Goal: Task Accomplishment & Management: Complete application form

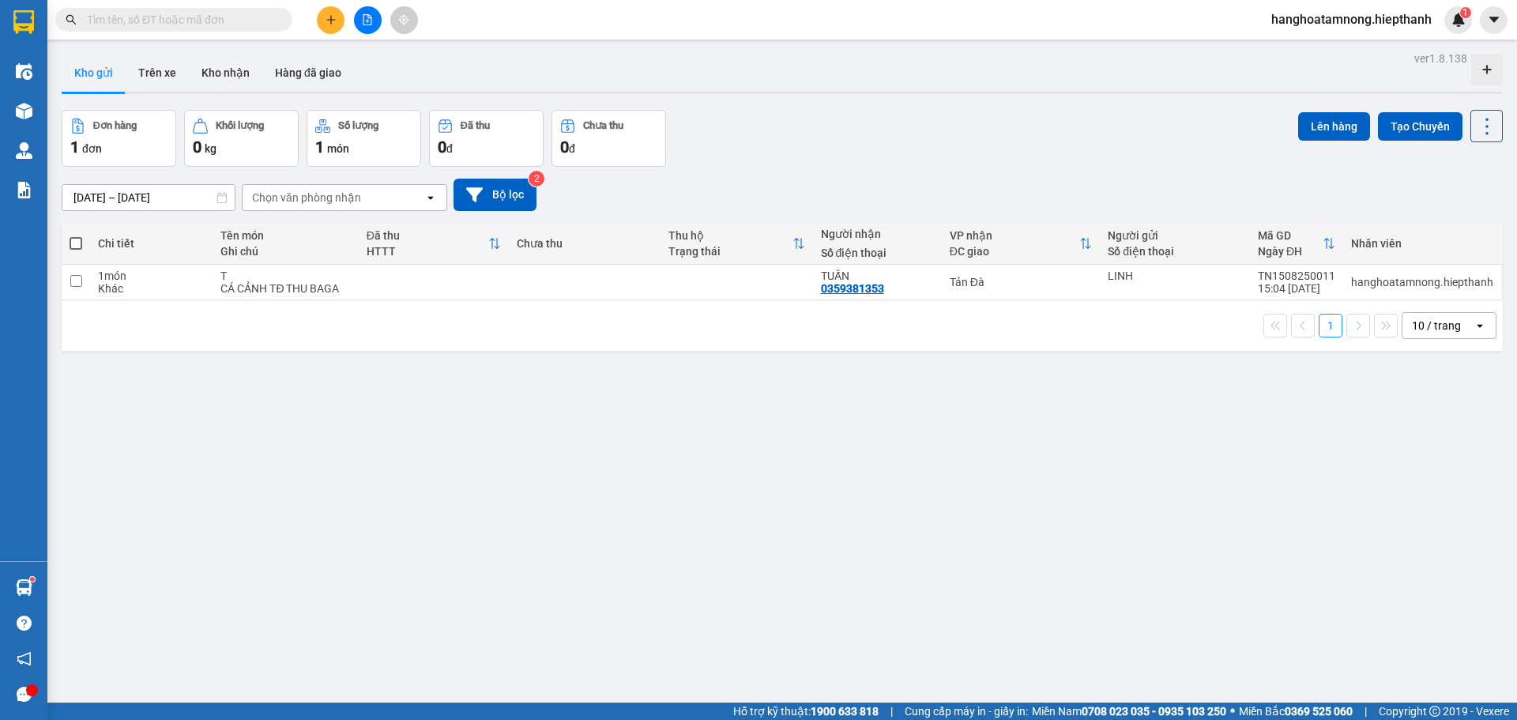
click at [339, 16] on button at bounding box center [331, 20] width 28 height 28
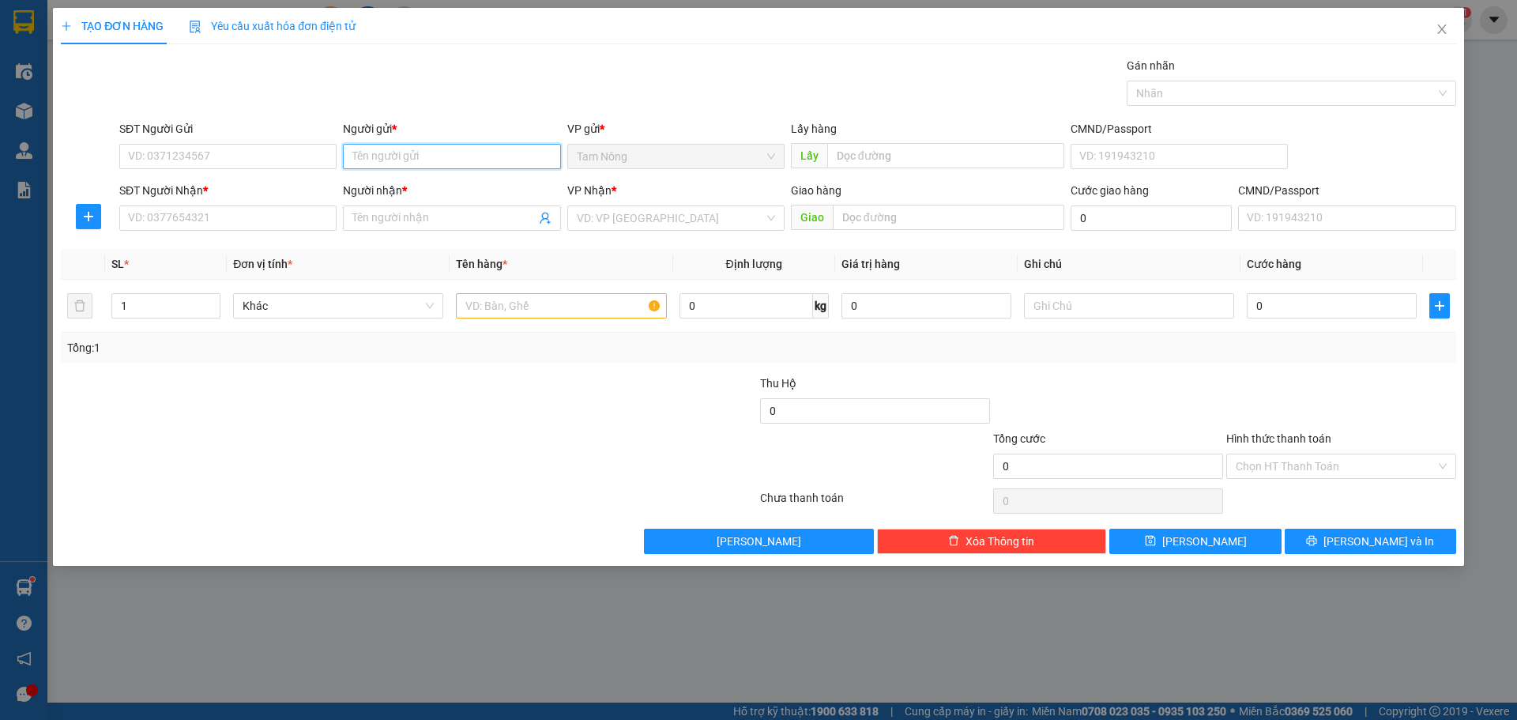
click at [375, 156] on input "Người gửi *" at bounding box center [451, 156] width 217 height 25
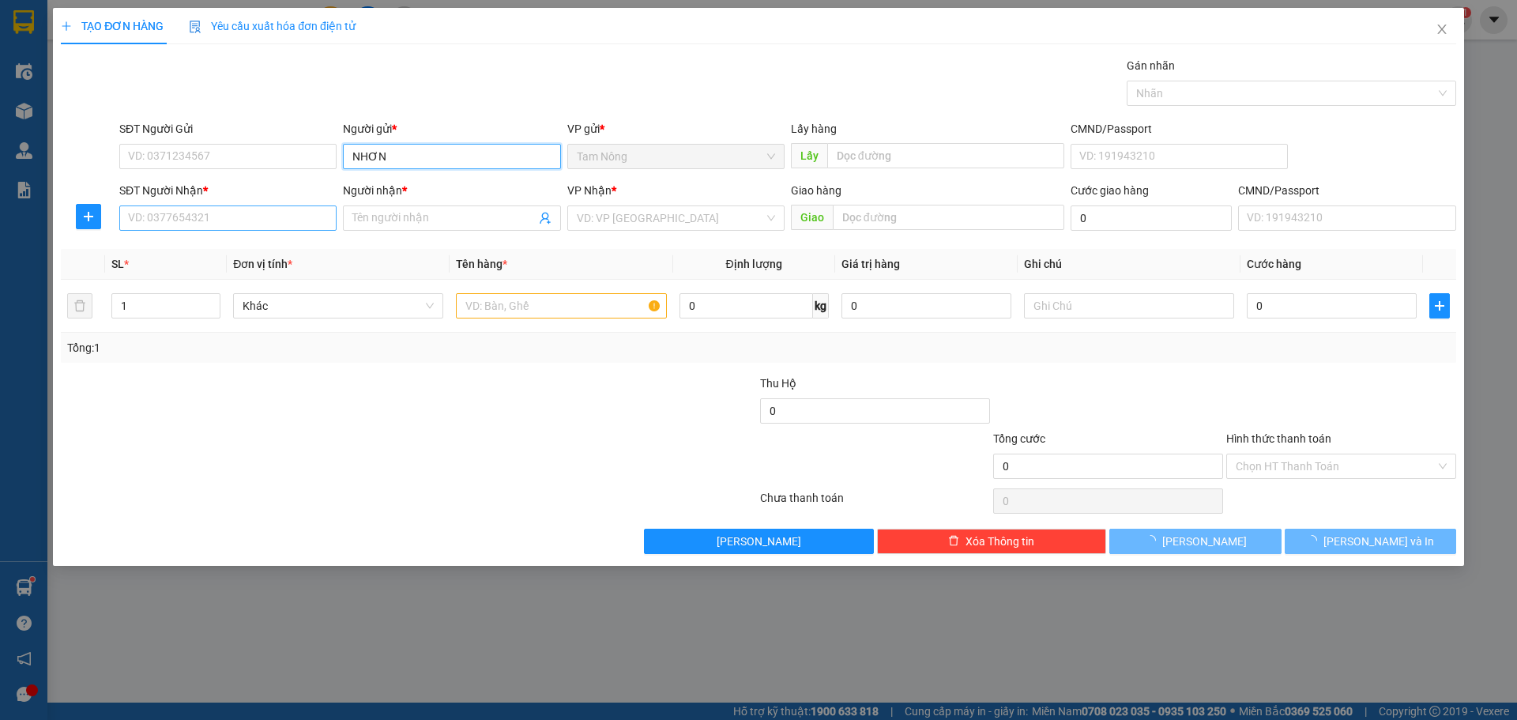
type input "NHƠN"
click at [251, 217] on input "SĐT Người Nhận *" at bounding box center [227, 217] width 217 height 25
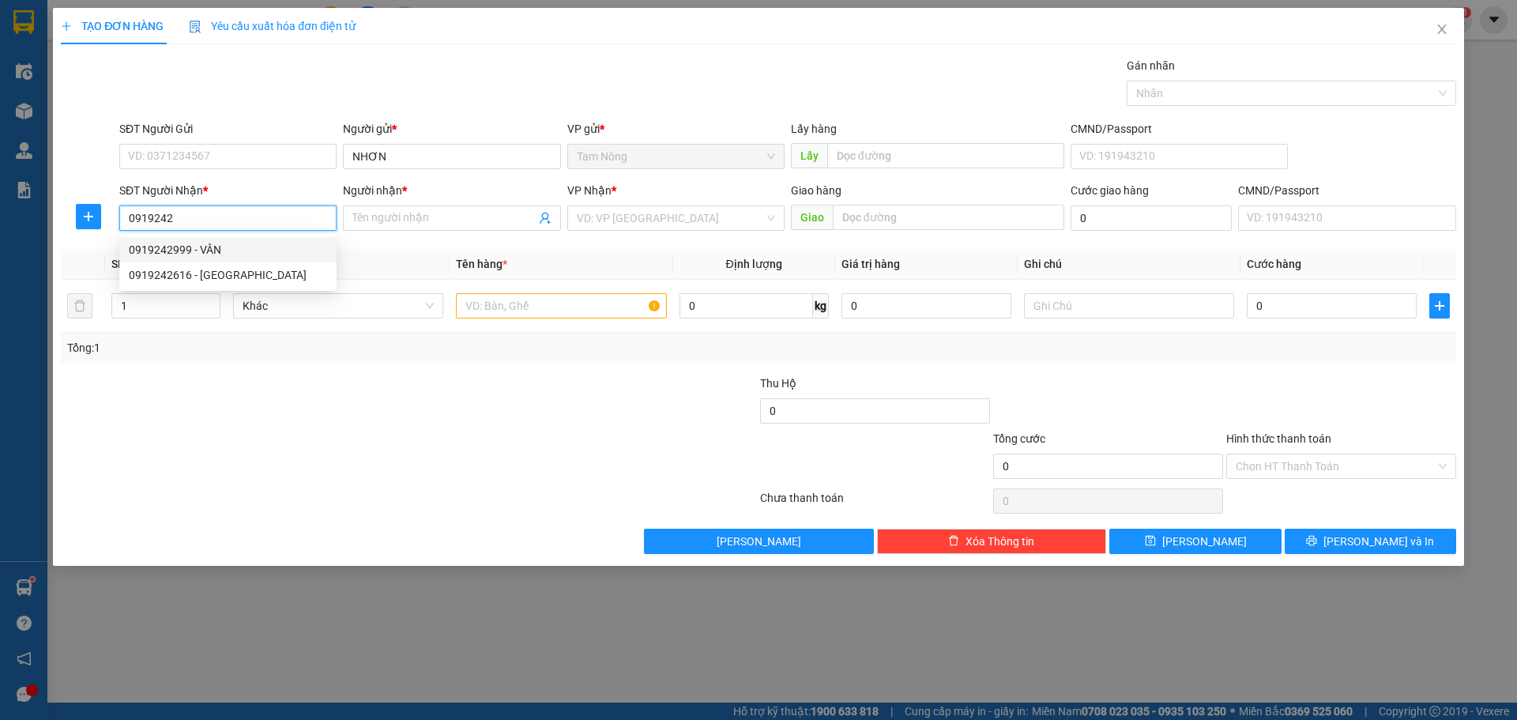
click at [220, 247] on div "0919242999 - VÂN" at bounding box center [228, 249] width 198 height 17
type input "0919242999"
type input "VÂN"
type input "0919242999"
click at [521, 309] on input "text" at bounding box center [561, 305] width 210 height 25
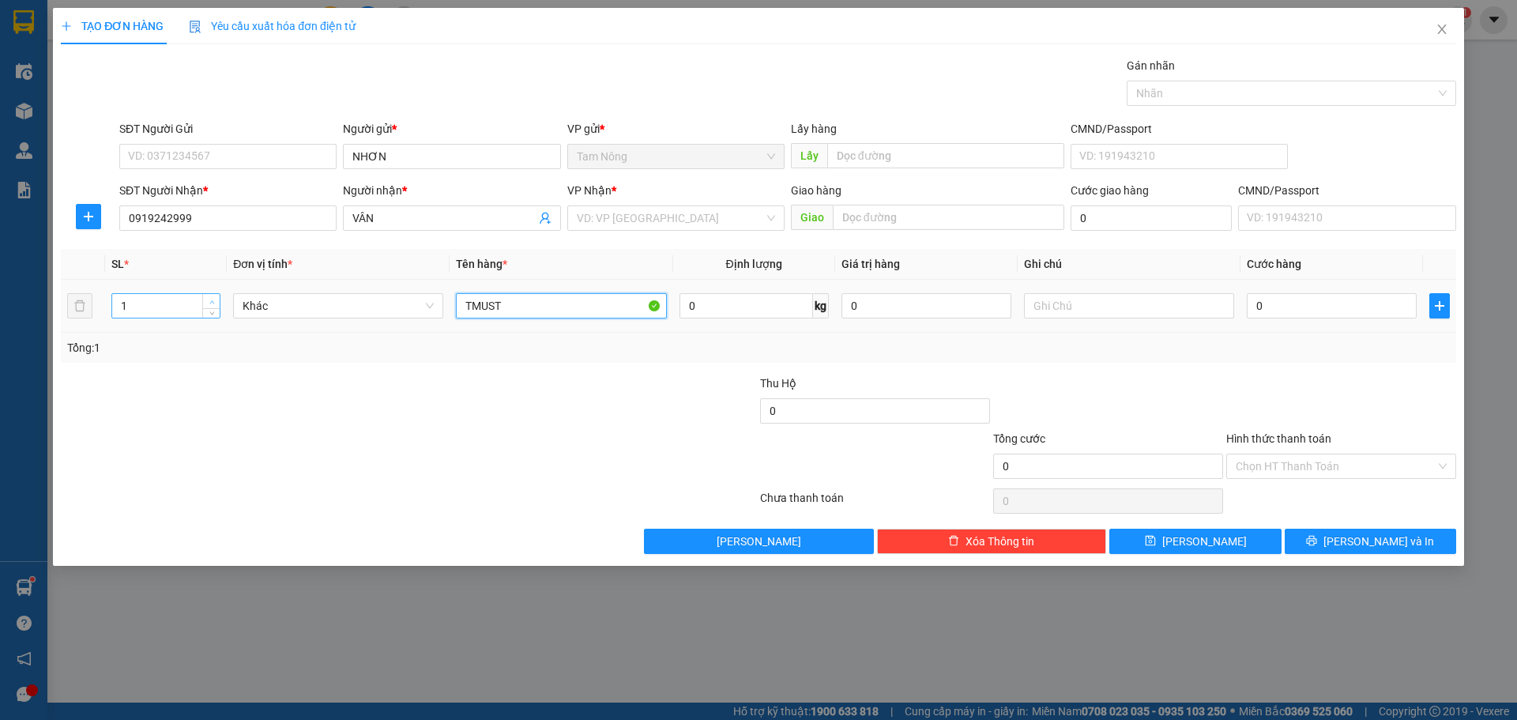
type input "TMUST"
type input "2"
click at [216, 296] on span "Increase Value" at bounding box center [210, 301] width 17 height 14
click at [756, 307] on icon "plus" at bounding box center [1440, 306] width 13 height 13
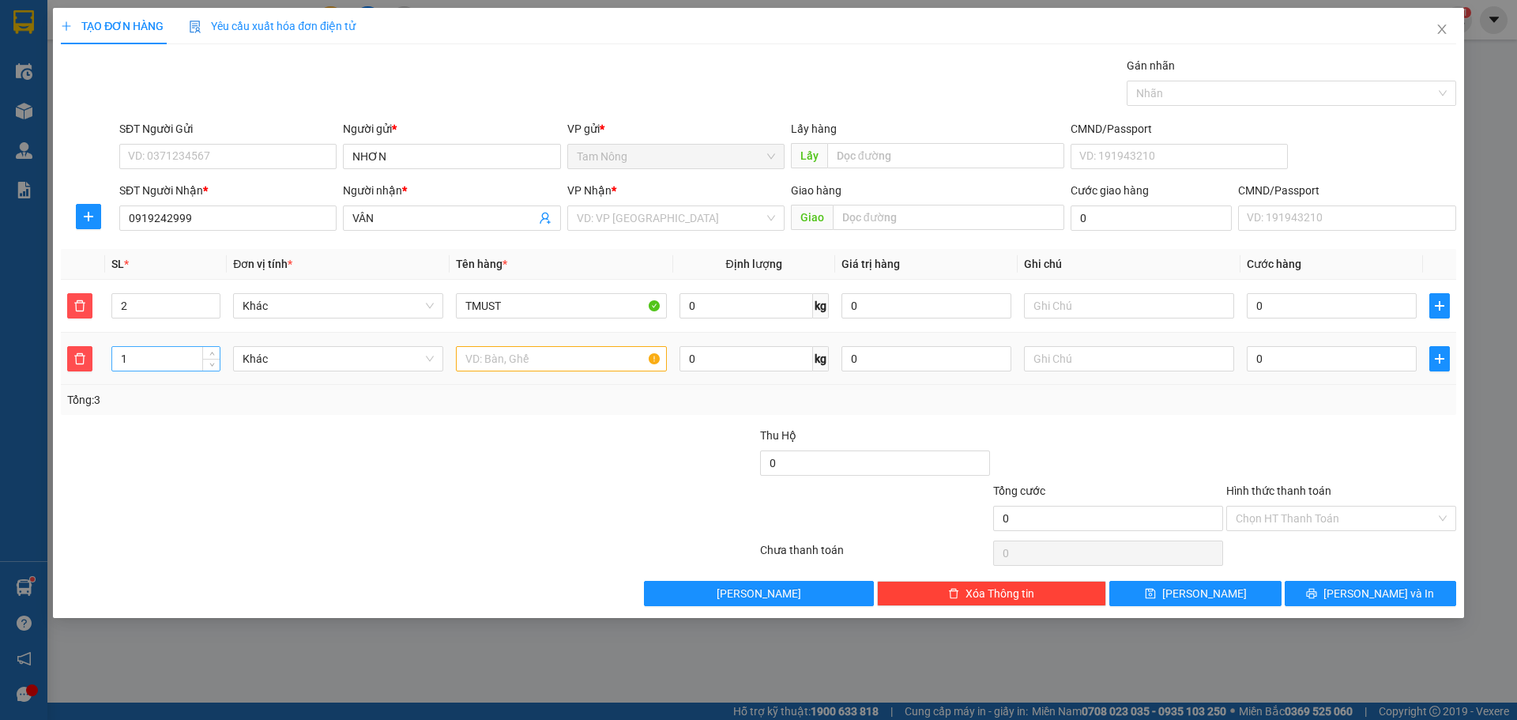
click at [134, 359] on input "1" at bounding box center [165, 359] width 107 height 24
type input "8"
click at [514, 361] on input "text" at bounding box center [561, 358] width 210 height 25
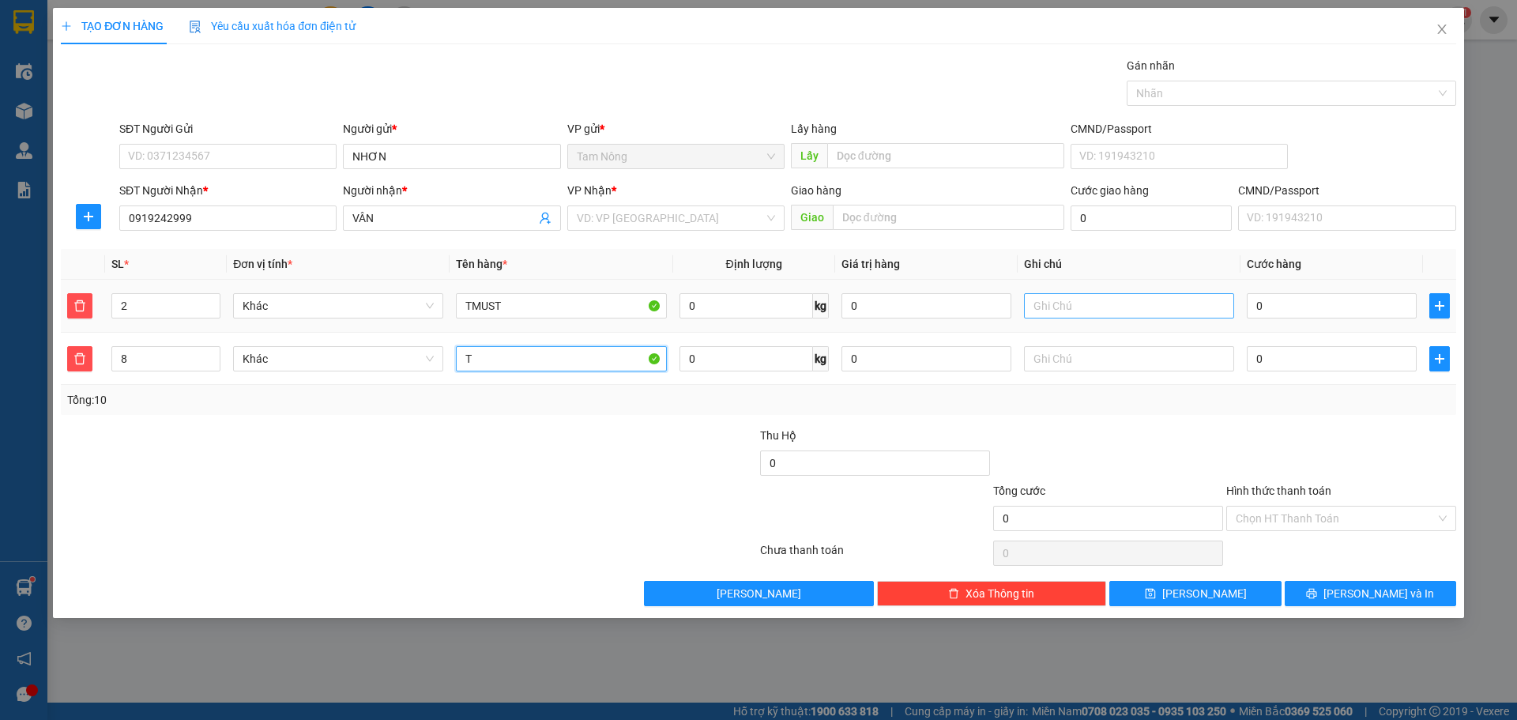
type input "T"
click at [756, 306] on input "text" at bounding box center [1129, 305] width 210 height 25
type input "NƯỚC HOA TC THU BAGA"
click at [756, 303] on input "0" at bounding box center [927, 305] width 170 height 25
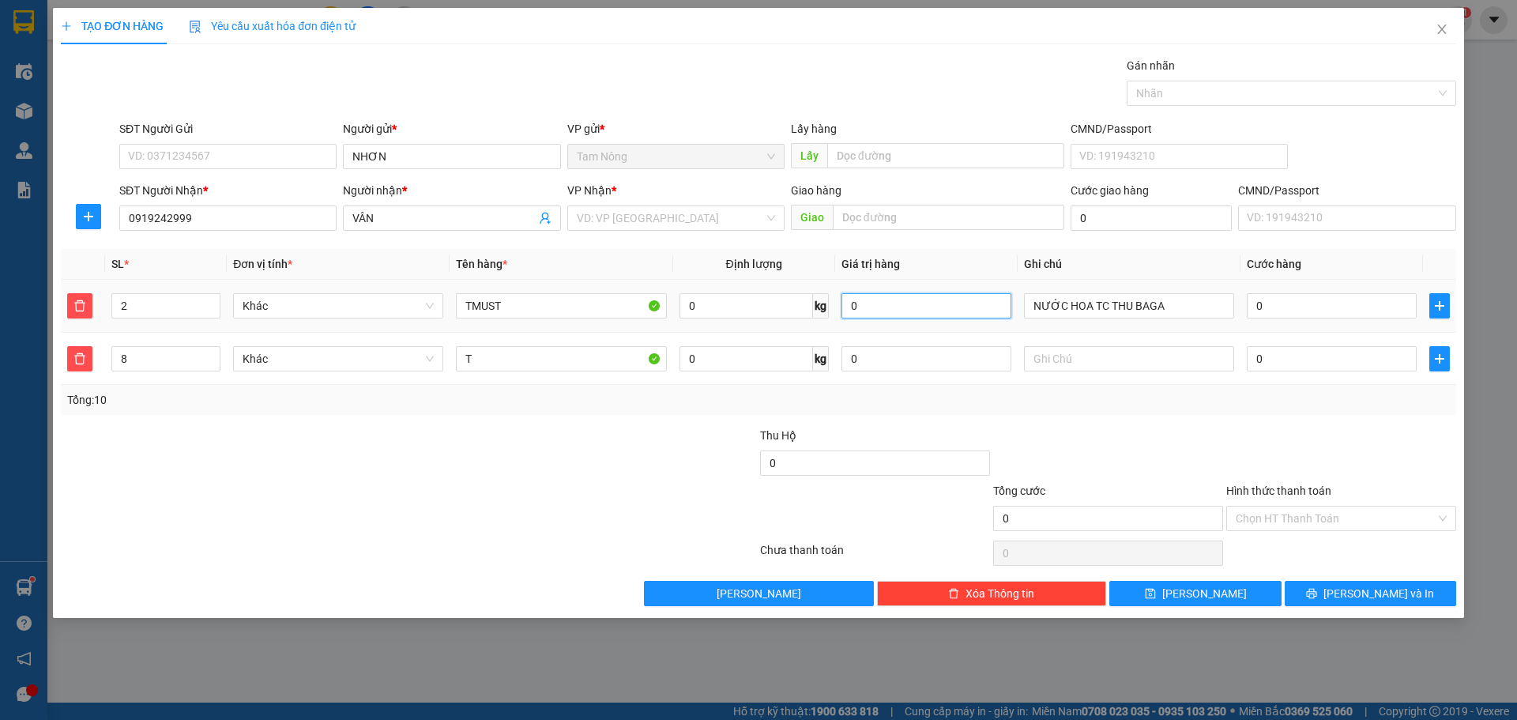
click at [756, 303] on input "0" at bounding box center [927, 305] width 170 height 25
click at [756, 428] on div at bounding box center [1108, 454] width 233 height 55
click at [756, 592] on button "[PERSON_NAME]" at bounding box center [1195, 593] width 171 height 25
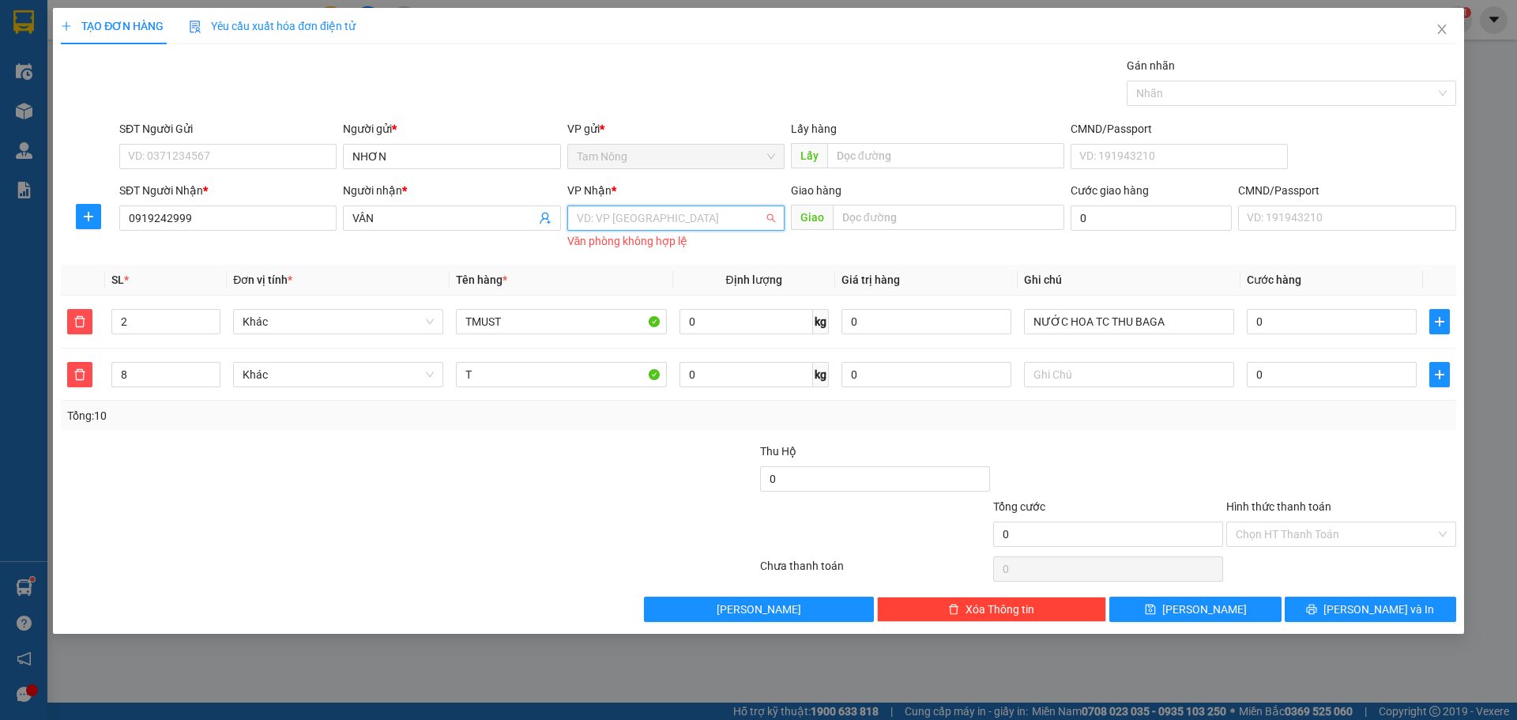
drag, startPoint x: 658, startPoint y: 212, endPoint x: 658, endPoint y: 220, distance: 8.7
click at [658, 212] on input "search" at bounding box center [670, 218] width 187 height 24
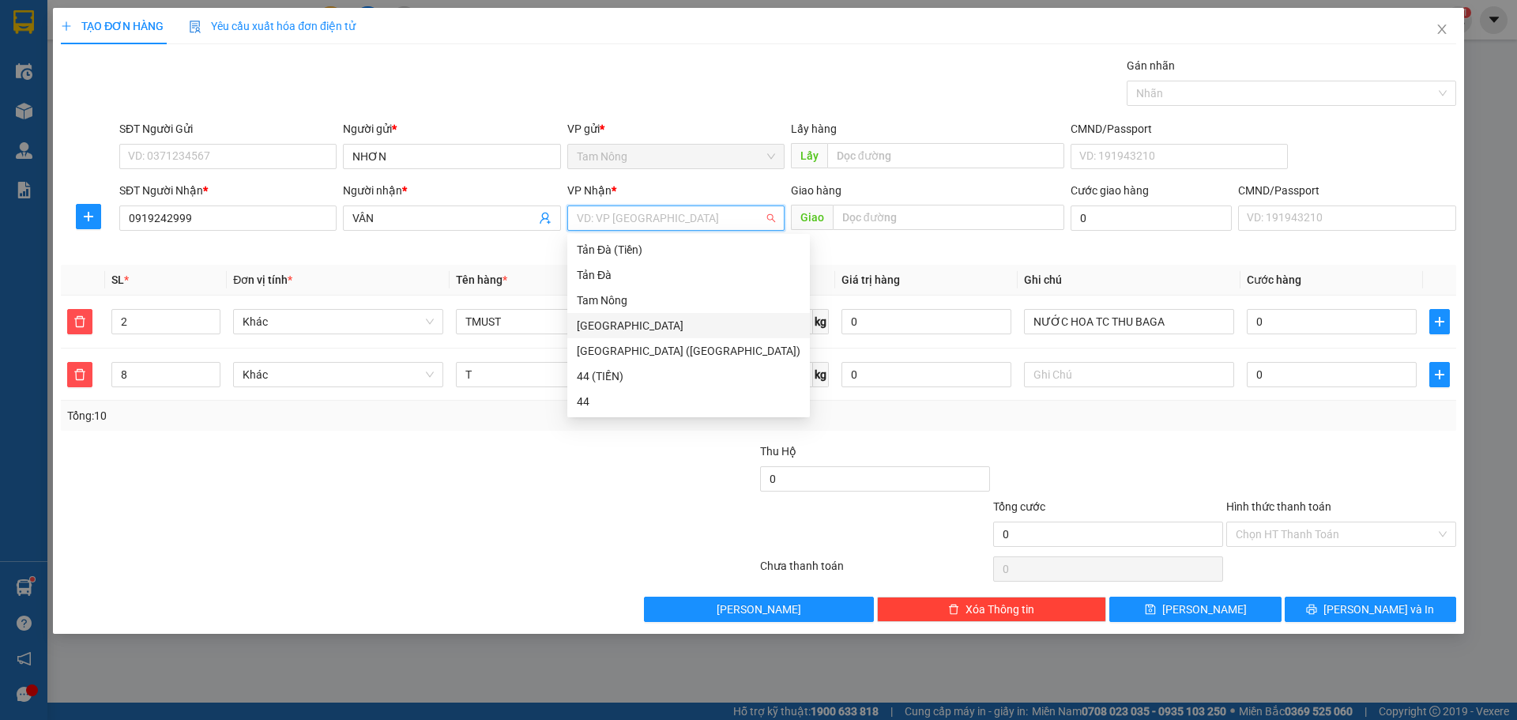
click at [609, 322] on div "[GEOGRAPHIC_DATA]" at bounding box center [689, 325] width 224 height 17
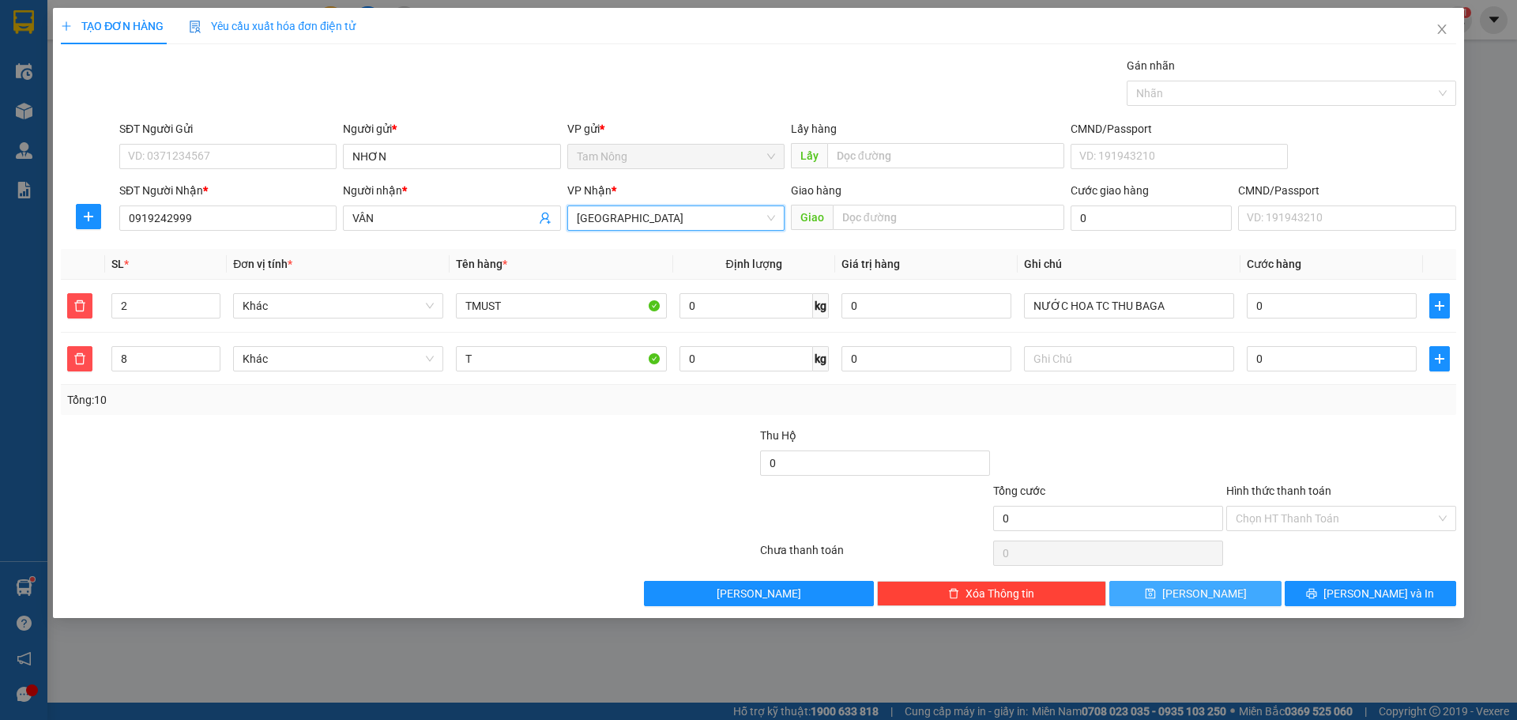
click at [756, 591] on span "[PERSON_NAME]" at bounding box center [1204, 593] width 85 height 17
type input "1"
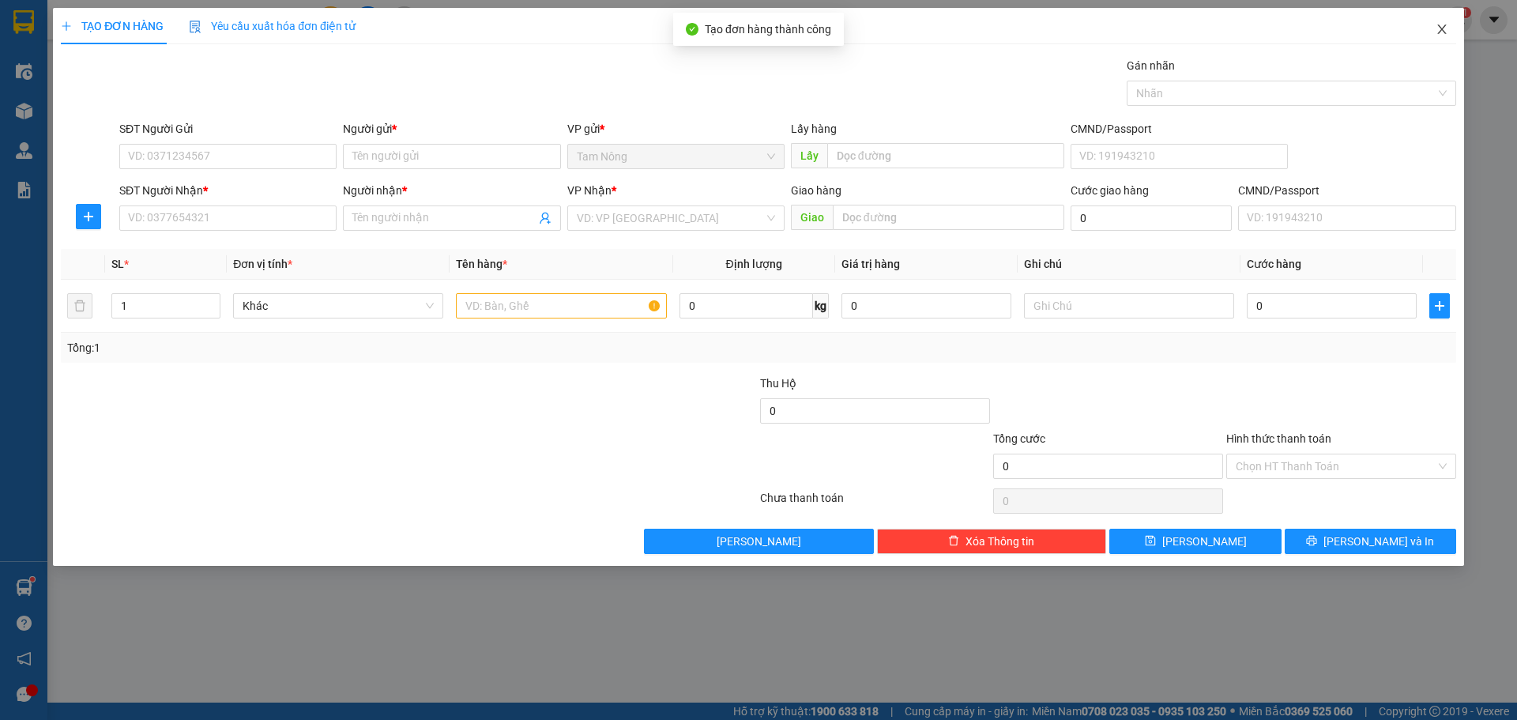
click at [756, 28] on icon "close" at bounding box center [1442, 29] width 13 height 13
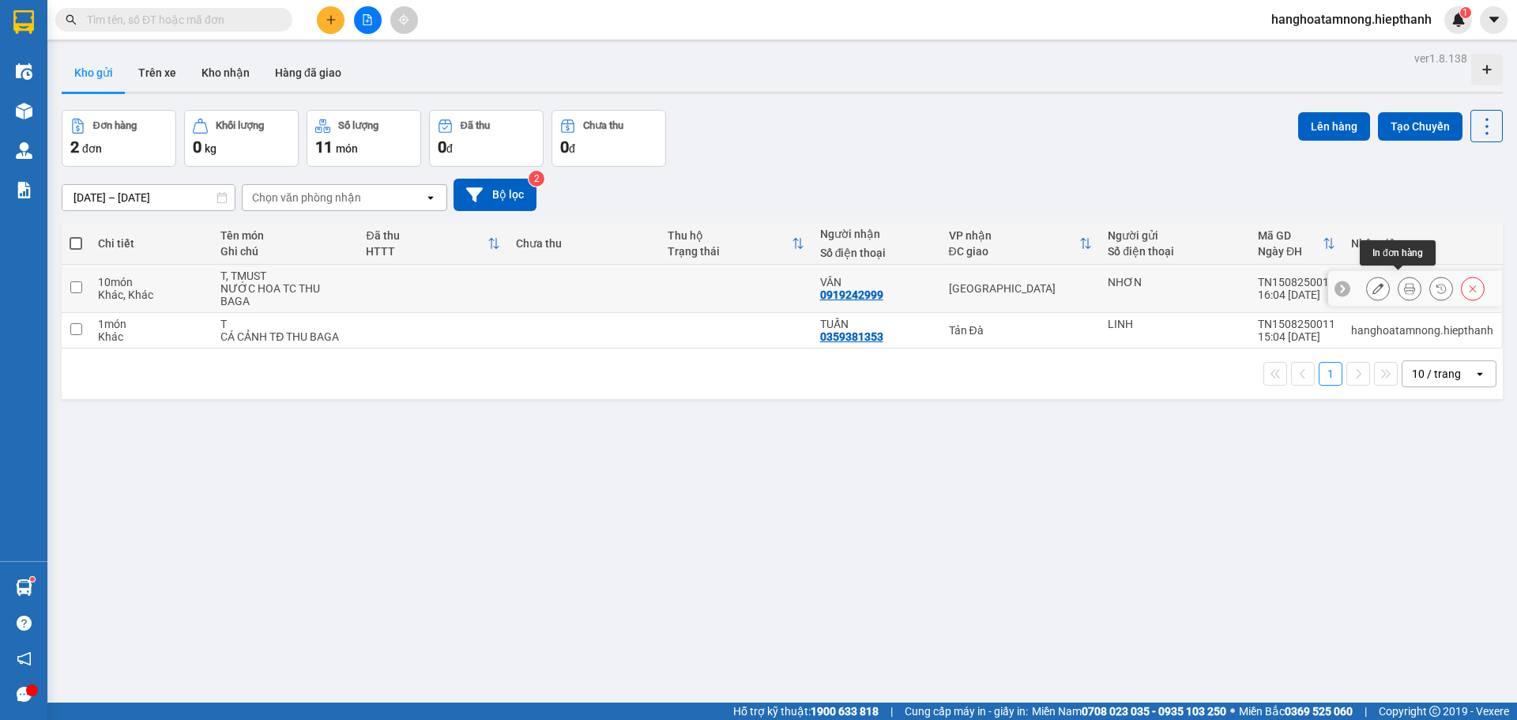
click at [756, 275] on button at bounding box center [1410, 289] width 22 height 28
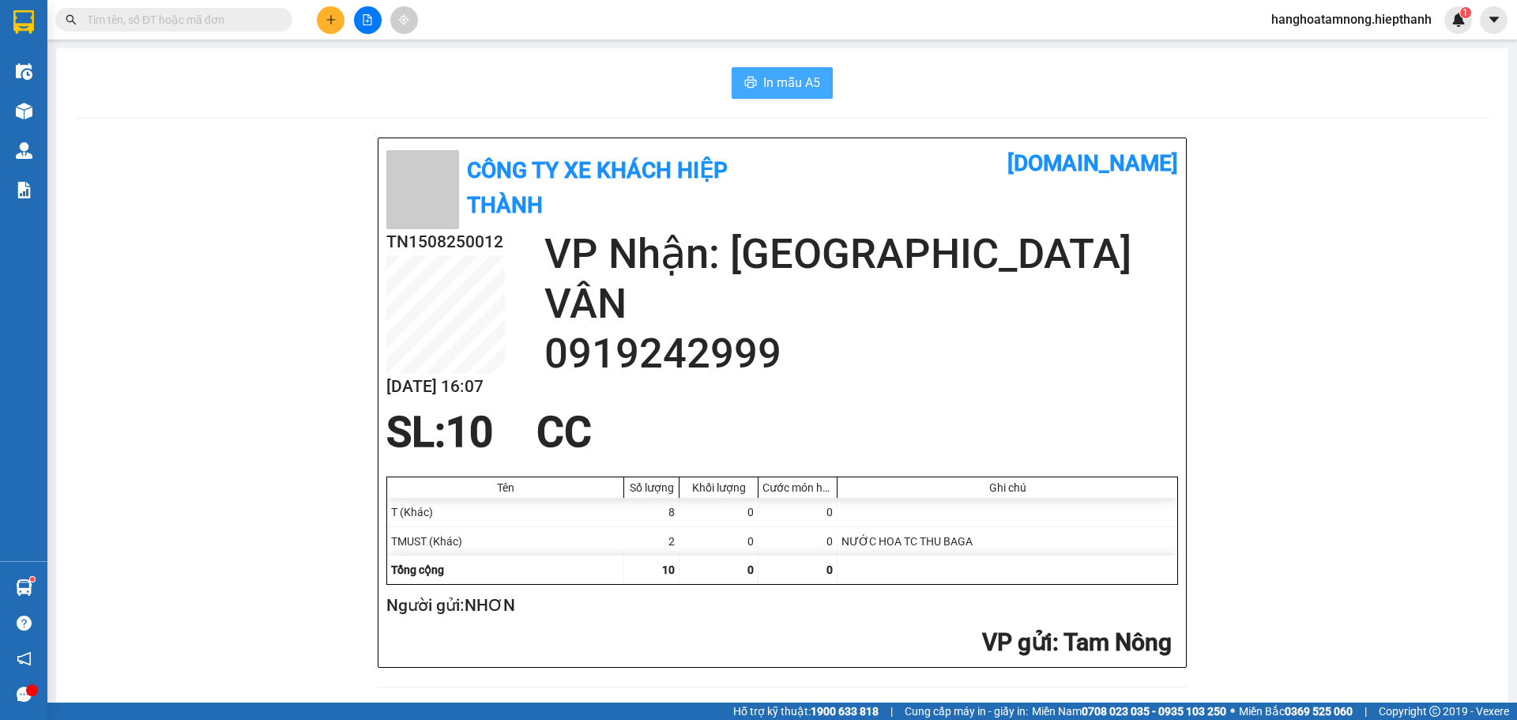
click at [756, 81] on span "In mẫu A5" at bounding box center [791, 83] width 57 height 20
